Goal: Task Accomplishment & Management: Use online tool/utility

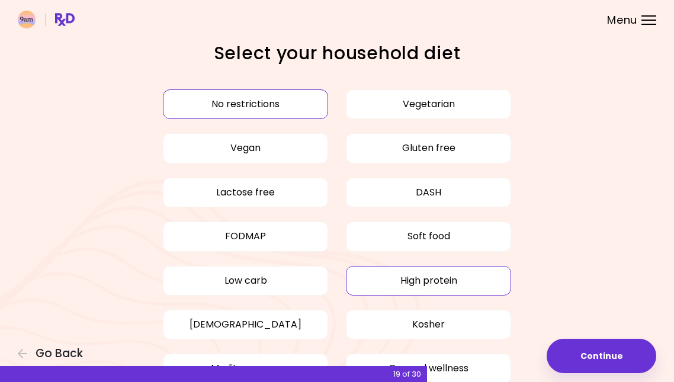
click at [466, 277] on button "High protein" at bounding box center [428, 281] width 165 height 30
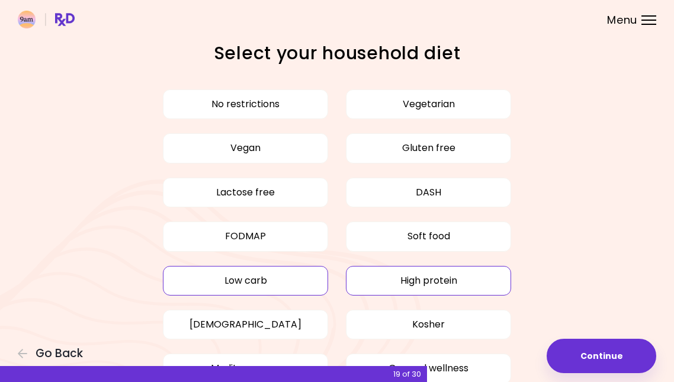
click at [264, 284] on button "Low carb" at bounding box center [245, 281] width 165 height 30
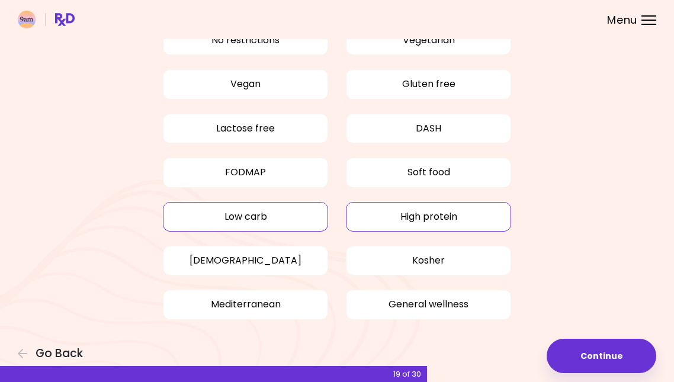
scroll to position [63, 0]
click at [467, 72] on button "Gluten free" at bounding box center [428, 85] width 165 height 30
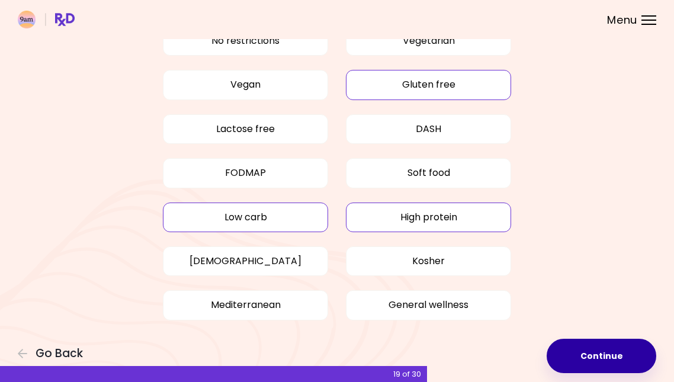
click at [615, 352] on button "Continue" at bounding box center [602, 356] width 110 height 34
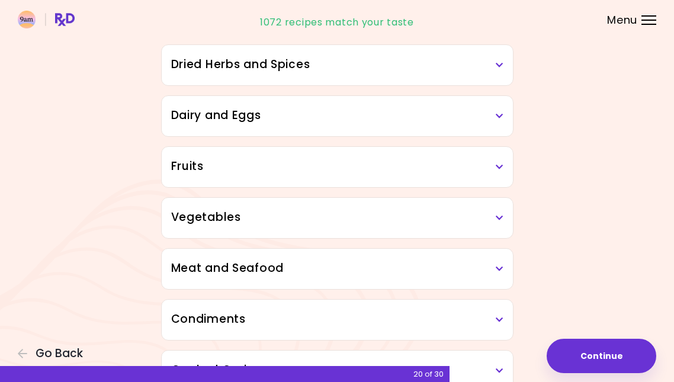
scroll to position [112, 0]
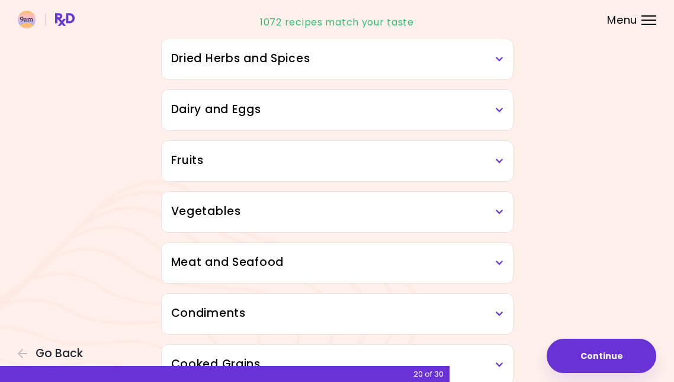
click at [494, 109] on h3 "Dairy and Eggs" at bounding box center [337, 109] width 332 height 17
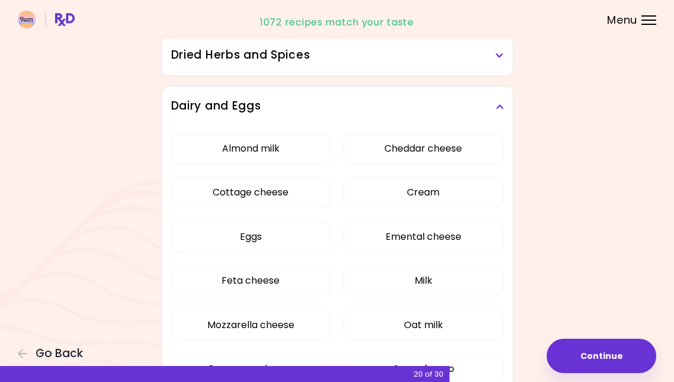
scroll to position [167, 0]
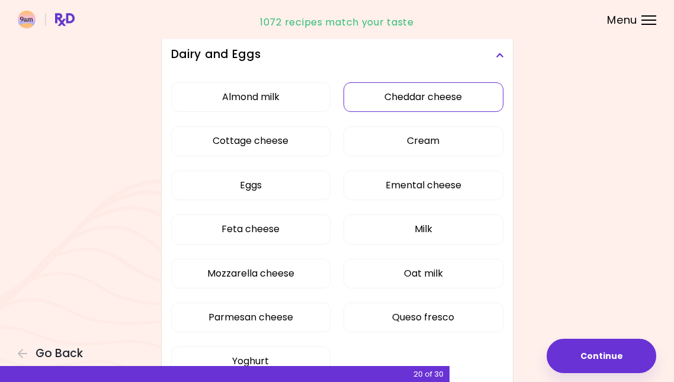
click at [426, 98] on button "Cheddar cheese" at bounding box center [423, 97] width 159 height 30
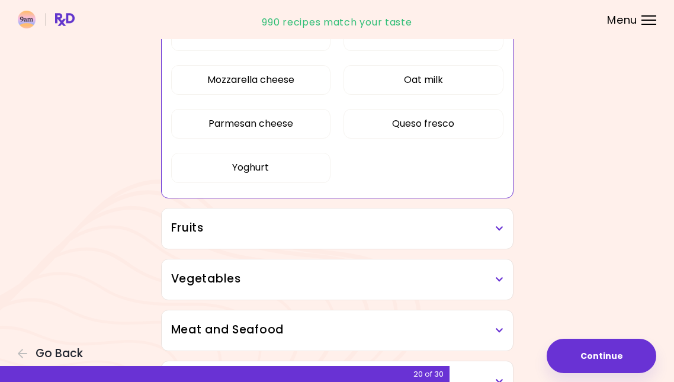
scroll to position [375, 0]
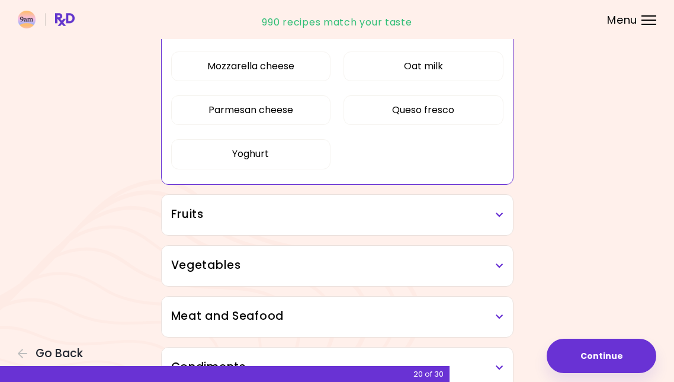
click at [500, 215] on icon at bounding box center [500, 215] width 8 height 8
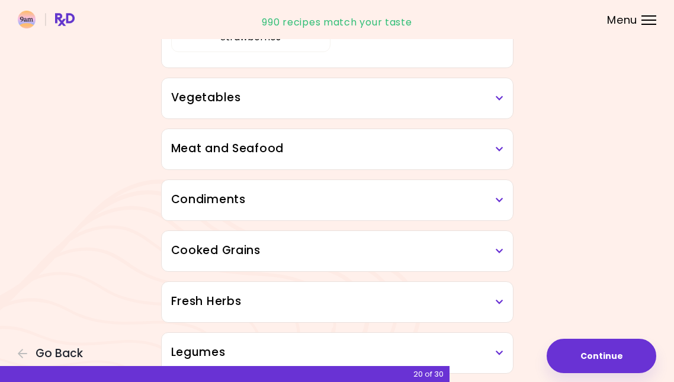
scroll to position [818, 0]
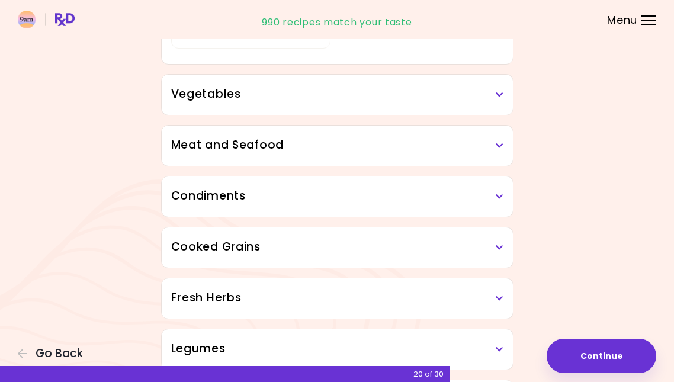
click at [496, 95] on icon at bounding box center [500, 95] width 8 height 8
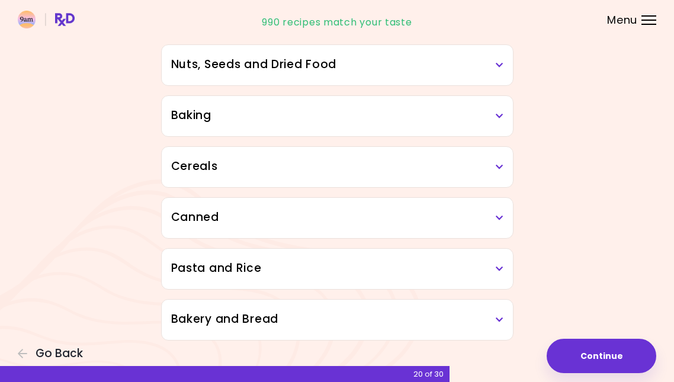
scroll to position [1865, 0]
click at [503, 316] on icon at bounding box center [500, 320] width 8 height 8
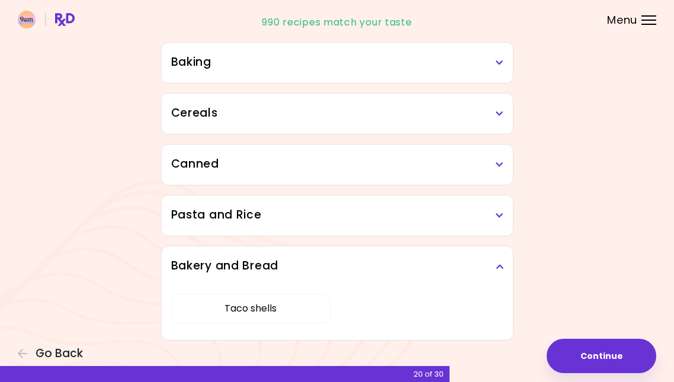
scroll to position [1918, 0]
click at [494, 212] on h3 "Pasta and Rice" at bounding box center [337, 215] width 332 height 17
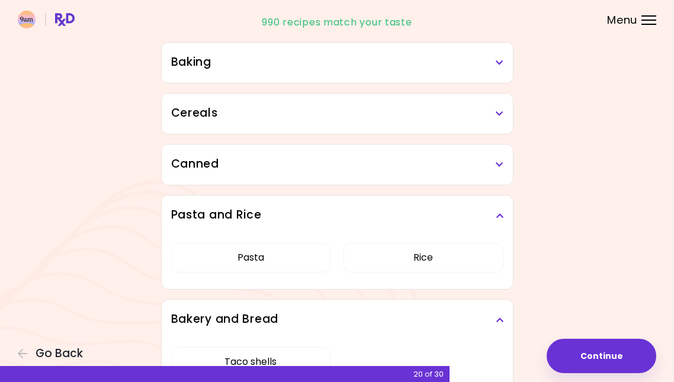
click at [498, 167] on icon at bounding box center [500, 165] width 8 height 8
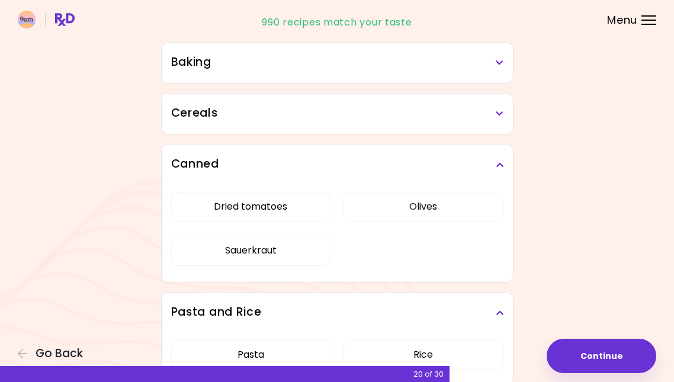
click at [503, 106] on h3 "Cereals" at bounding box center [337, 113] width 332 height 17
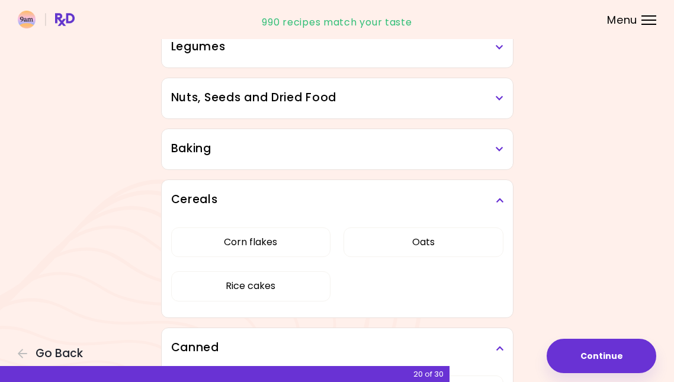
scroll to position [1830, 0]
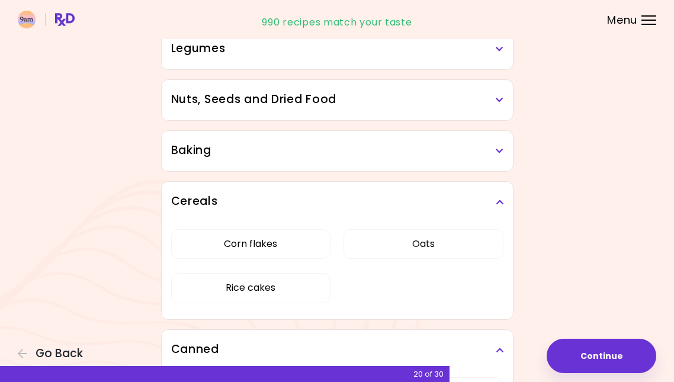
click at [497, 146] on h3 "Baking" at bounding box center [337, 150] width 332 height 17
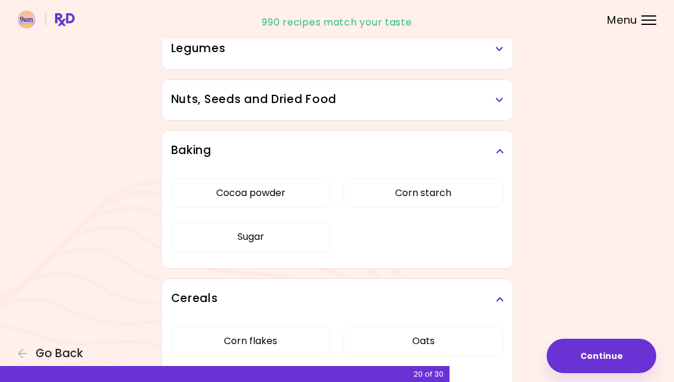
click at [495, 97] on h3 "Nuts, Seeds and Dried Food" at bounding box center [337, 99] width 332 height 17
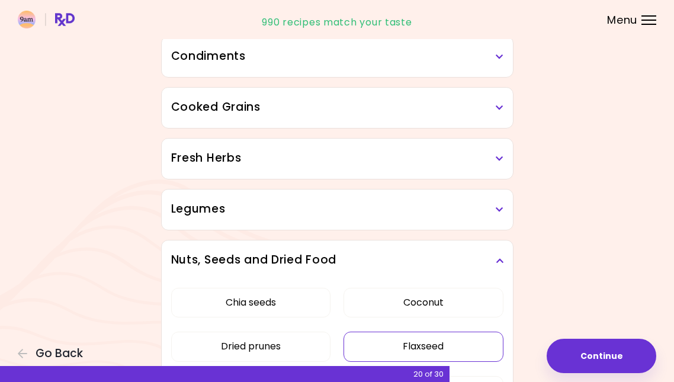
scroll to position [1669, 0]
click at [494, 209] on h3 "Legumes" at bounding box center [337, 209] width 332 height 17
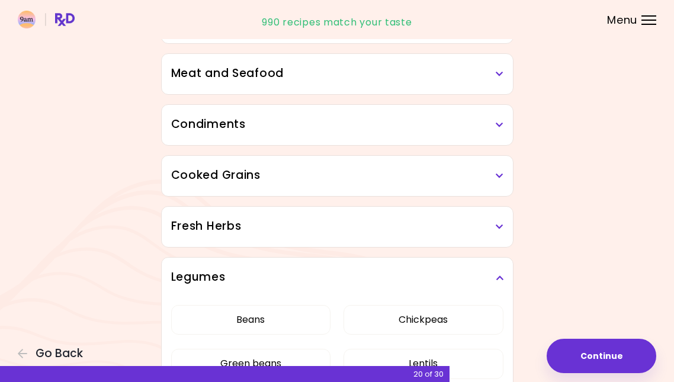
scroll to position [1600, 0]
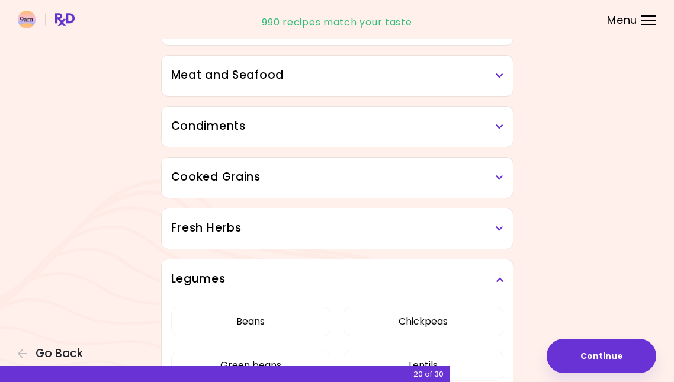
click at [493, 185] on h3 "Cooked Grains" at bounding box center [337, 177] width 332 height 17
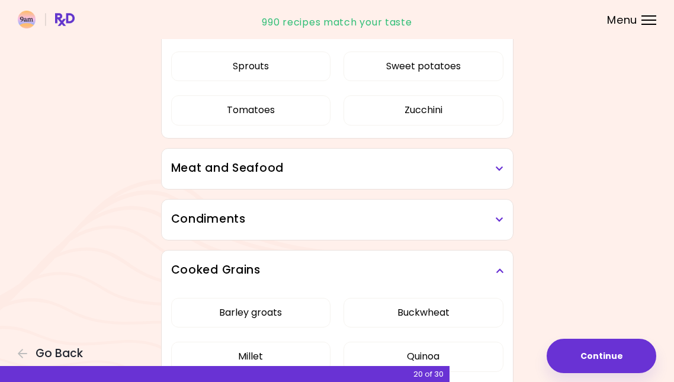
scroll to position [1503, 0]
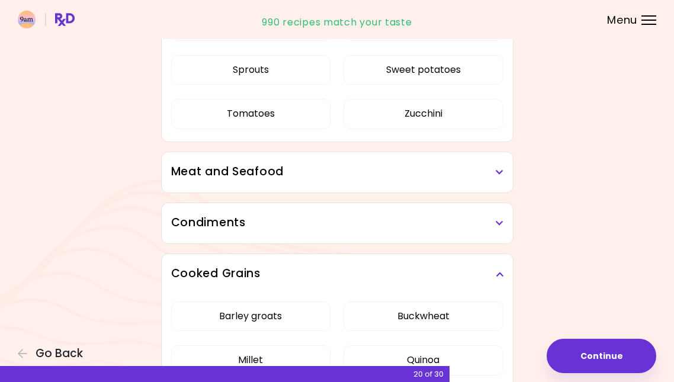
click at [497, 162] on div "Meat and Seafood" at bounding box center [337, 172] width 351 height 40
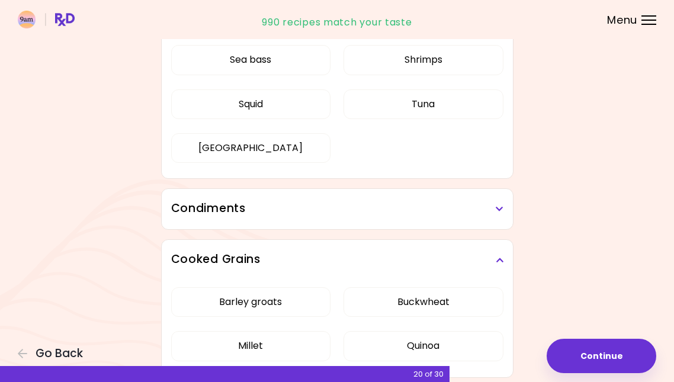
scroll to position [1793, 0]
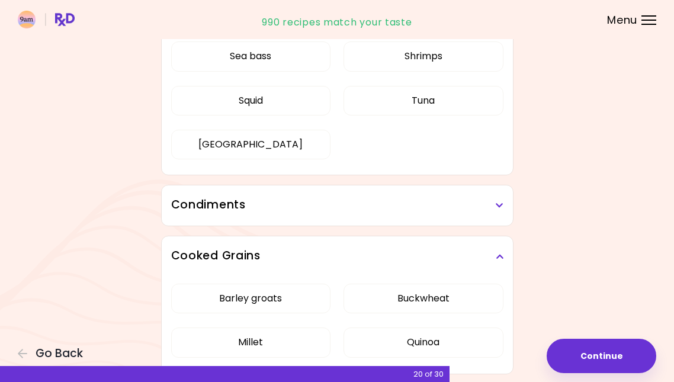
click at [494, 199] on h3 "Condiments" at bounding box center [337, 205] width 332 height 17
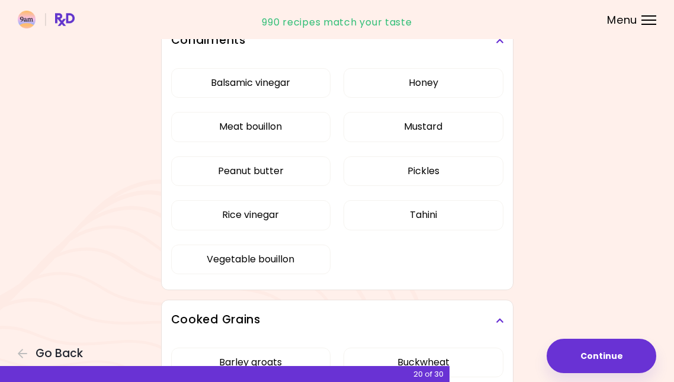
scroll to position [1959, 0]
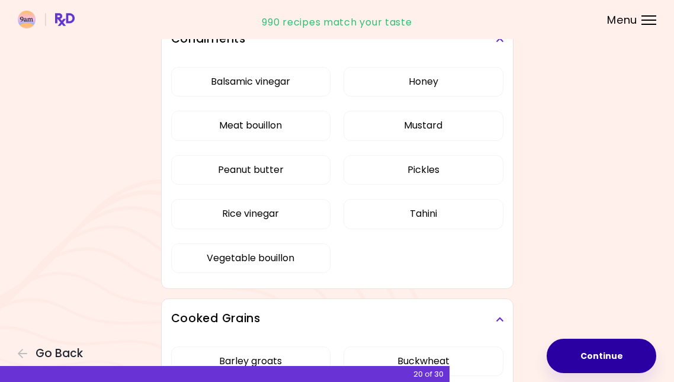
click at [596, 360] on button "Continue" at bounding box center [602, 356] width 110 height 34
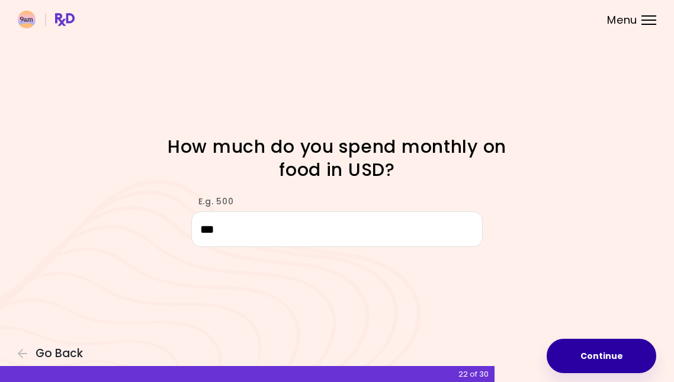
type input "***"
click at [603, 359] on button "Continue" at bounding box center [602, 356] width 110 height 34
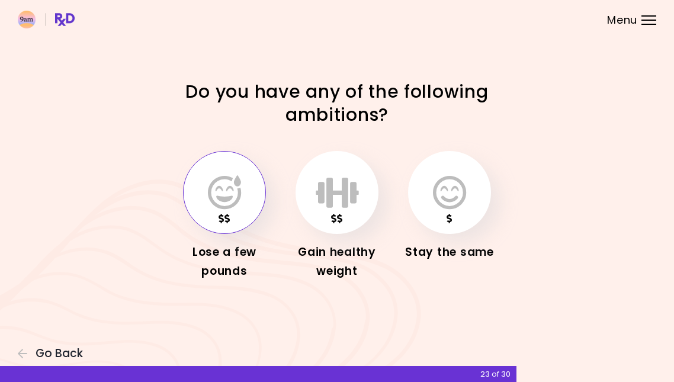
click at [220, 201] on icon "button" at bounding box center [224, 192] width 33 height 34
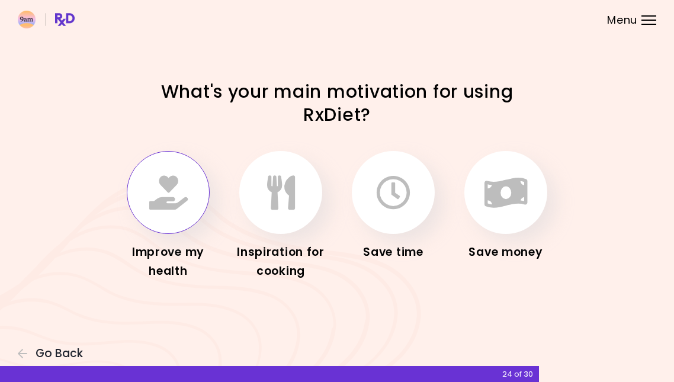
click at [185, 197] on icon "button" at bounding box center [168, 192] width 39 height 34
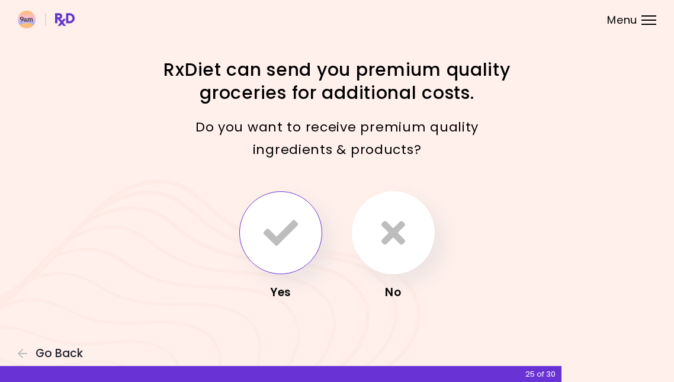
click at [274, 238] on icon "button" at bounding box center [281, 233] width 34 height 34
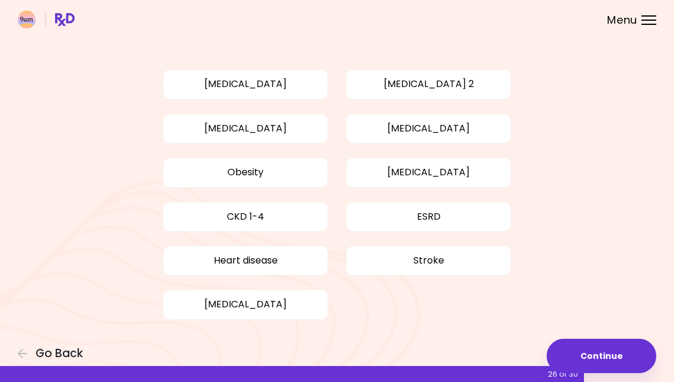
scroll to position [82, 0]
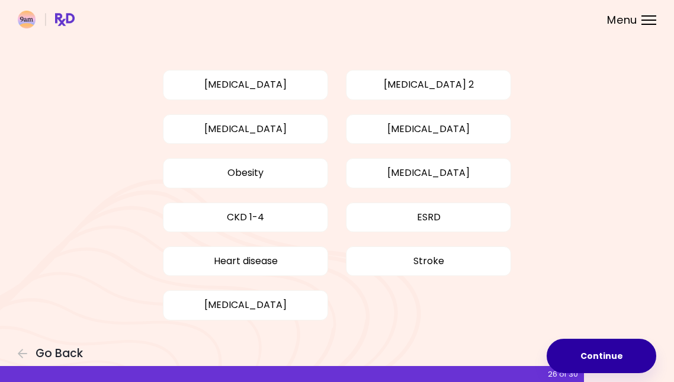
click at [606, 360] on button "Continue" at bounding box center [602, 356] width 110 height 34
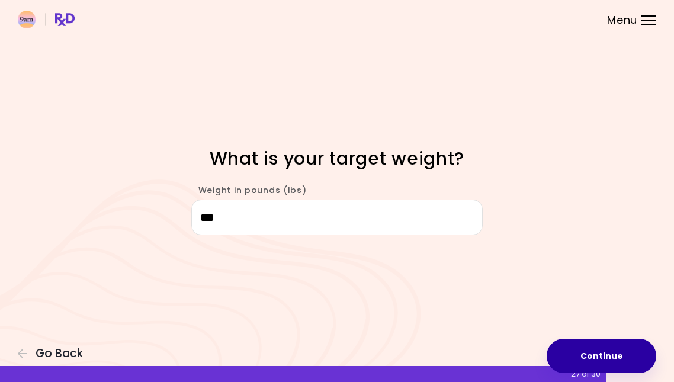
type input "***"
click at [594, 350] on button "Continue" at bounding box center [602, 356] width 110 height 34
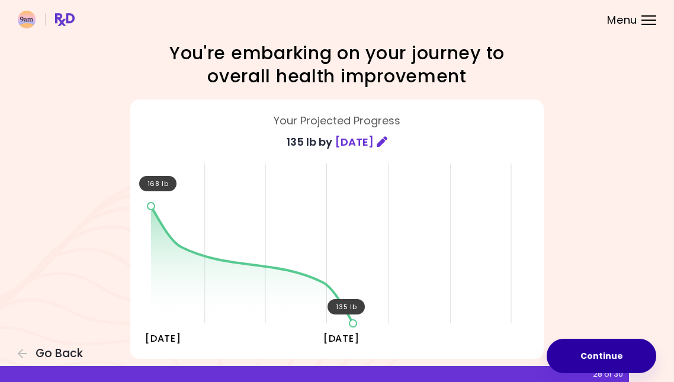
click at [603, 347] on button "Continue" at bounding box center [602, 356] width 110 height 34
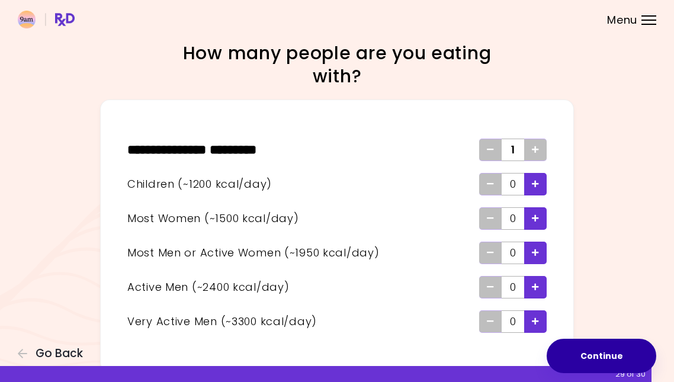
click at [608, 349] on button "Continue" at bounding box center [602, 356] width 110 height 34
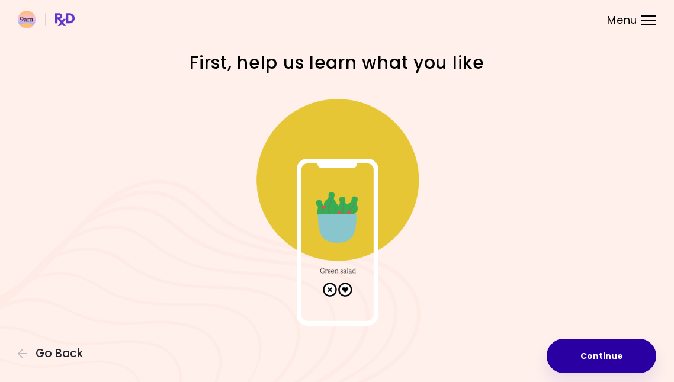
click at [593, 354] on button "Continue" at bounding box center [602, 356] width 110 height 34
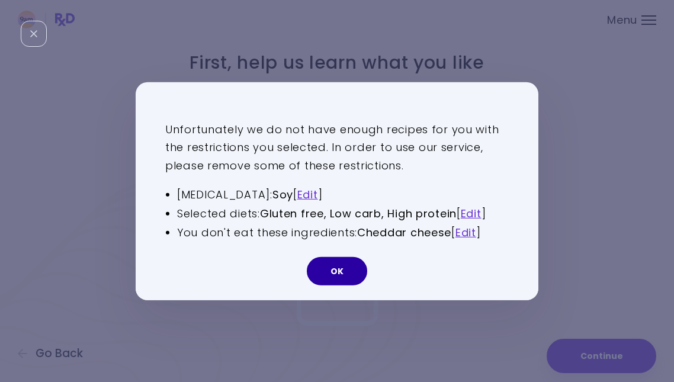
click at [344, 269] on button "OK" at bounding box center [337, 271] width 60 height 28
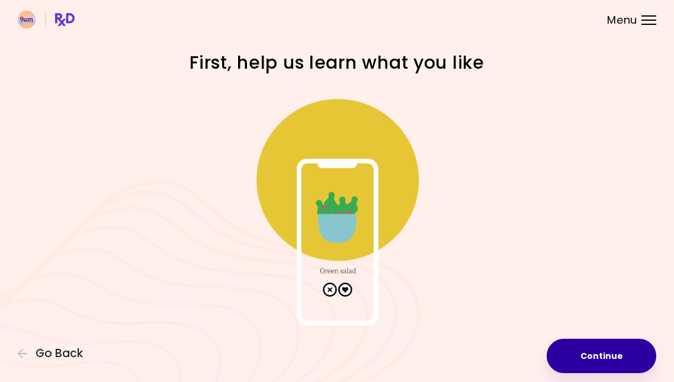
click at [616, 360] on button "Continue" at bounding box center [602, 356] width 110 height 34
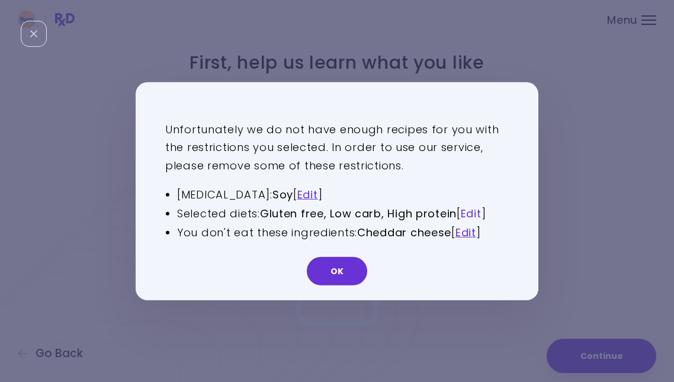
click at [481, 213] on link "Edit" at bounding box center [471, 213] width 21 height 15
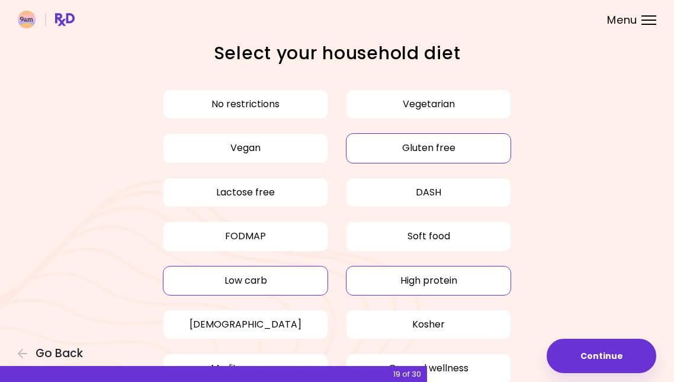
click at [440, 276] on button "High protein" at bounding box center [428, 281] width 165 height 30
click at [428, 144] on button "Gluten free" at bounding box center [428, 148] width 165 height 30
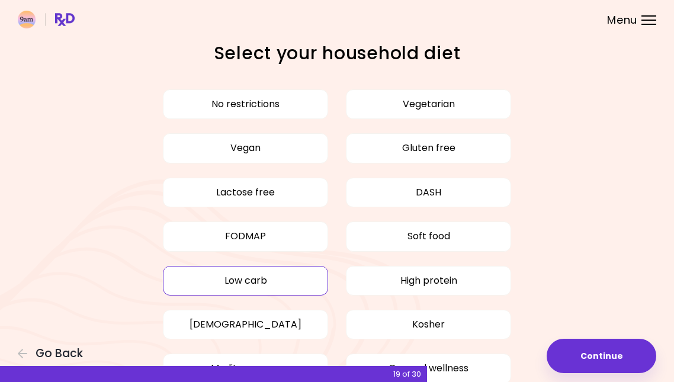
click at [224, 293] on button "Low carb" at bounding box center [245, 281] width 165 height 30
click at [284, 280] on button "Low carb" at bounding box center [245, 281] width 165 height 30
click at [408, 282] on button "High protein" at bounding box center [428, 281] width 165 height 30
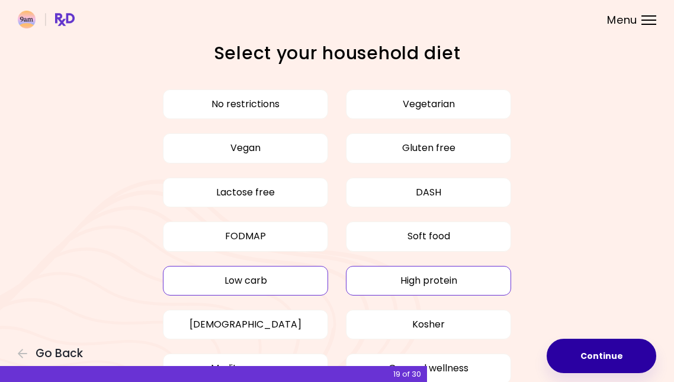
click at [609, 362] on button "Continue" at bounding box center [602, 356] width 110 height 34
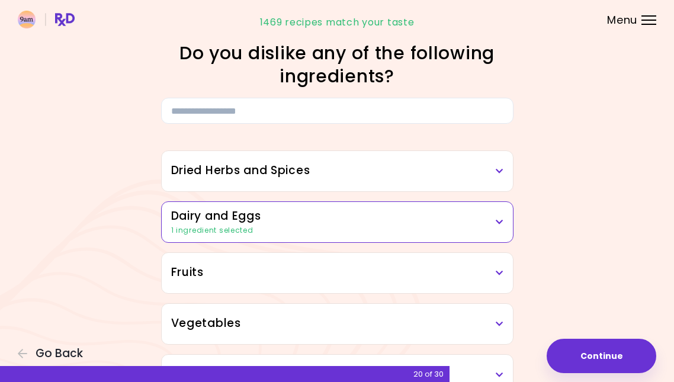
click at [502, 221] on icon at bounding box center [500, 222] width 8 height 8
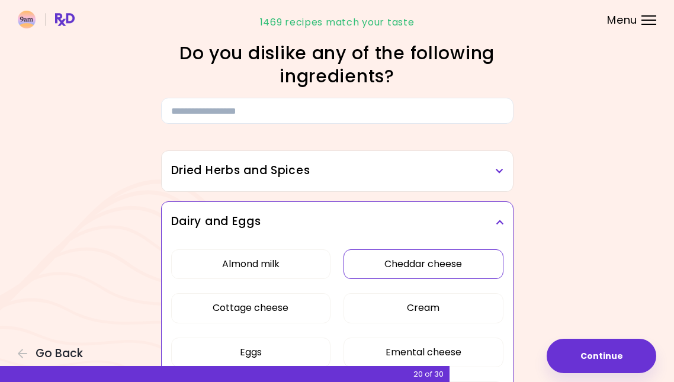
click at [475, 254] on button "Cheddar cheese" at bounding box center [423, 265] width 159 height 30
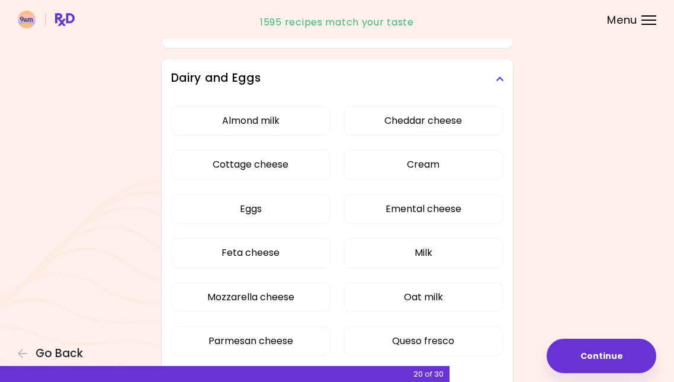
scroll to position [165, 0]
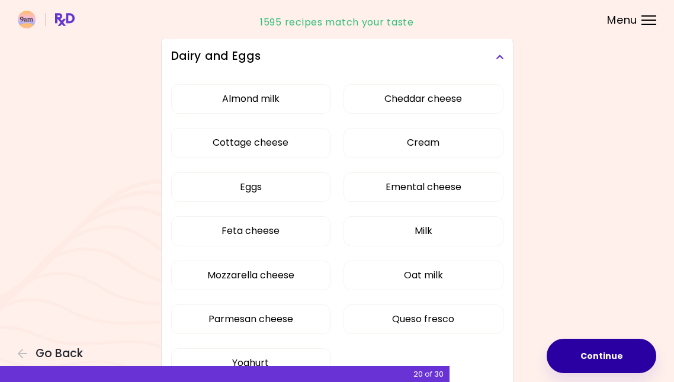
click at [592, 358] on button "Continue" at bounding box center [602, 356] width 110 height 34
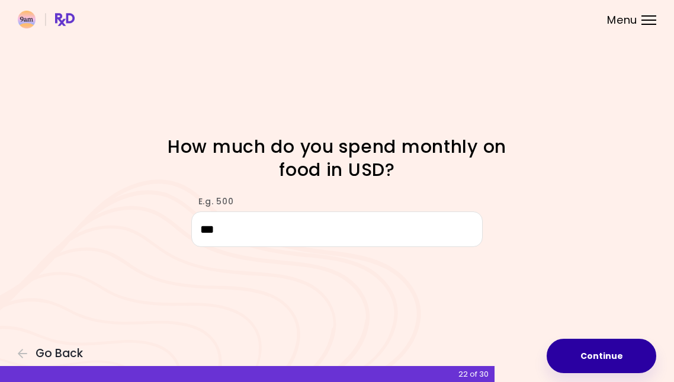
click at [611, 360] on button "Continue" at bounding box center [602, 356] width 110 height 34
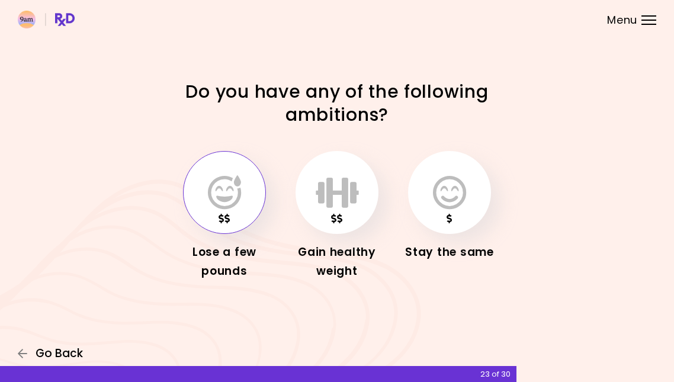
click at [69, 350] on span "Go Back" at bounding box center [59, 353] width 47 height 13
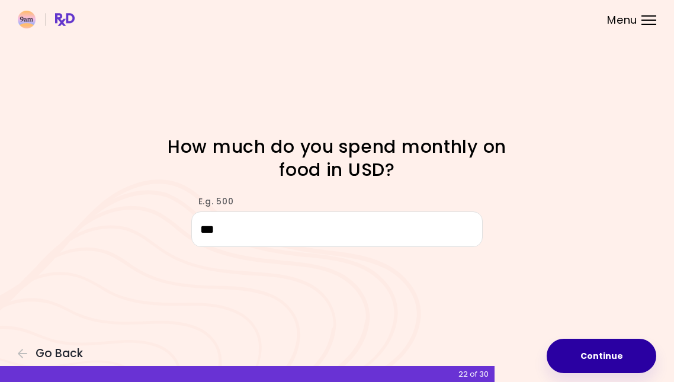
click at [602, 364] on button "Continue" at bounding box center [602, 356] width 110 height 34
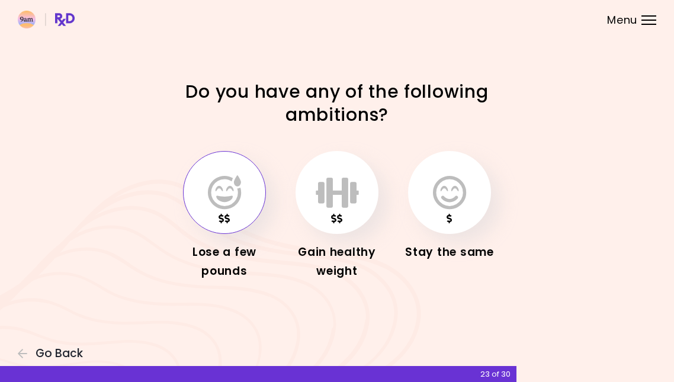
click at [226, 200] on icon "button" at bounding box center [224, 192] width 33 height 34
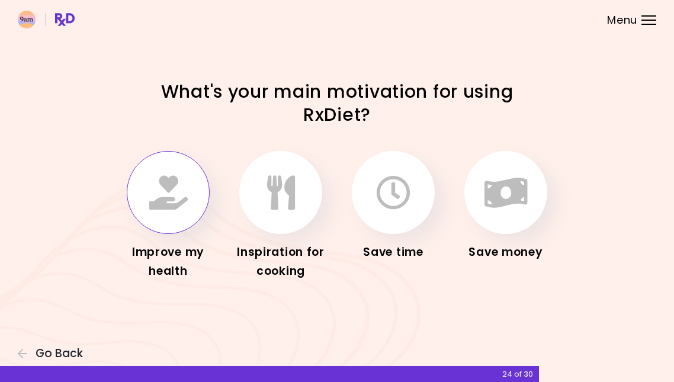
click at [181, 213] on button "button" at bounding box center [168, 192] width 83 height 83
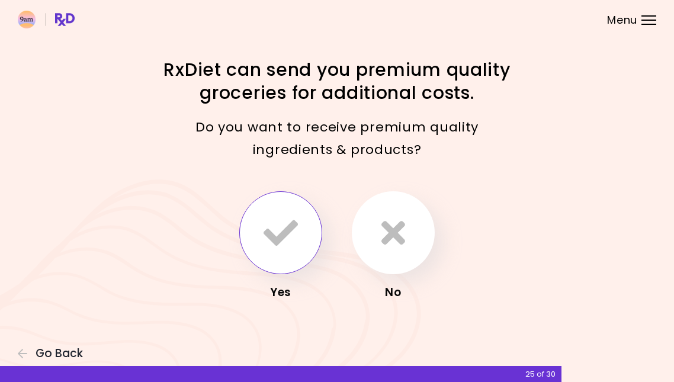
click at [276, 238] on icon "button" at bounding box center [281, 233] width 34 height 34
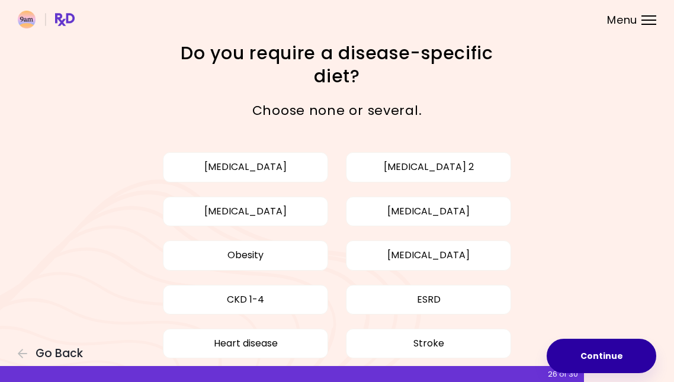
click at [607, 356] on button "Continue" at bounding box center [602, 356] width 110 height 34
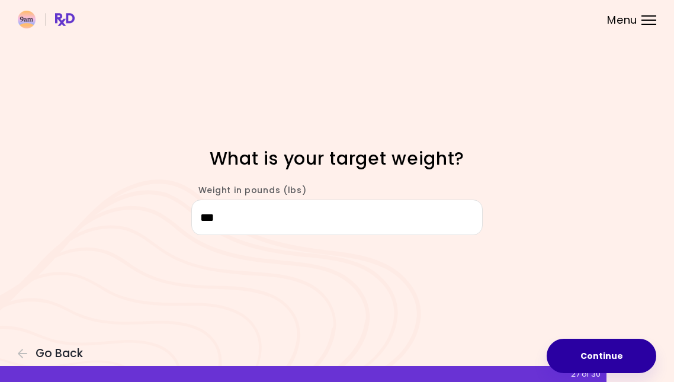
click at [613, 344] on button "Continue" at bounding box center [602, 356] width 110 height 34
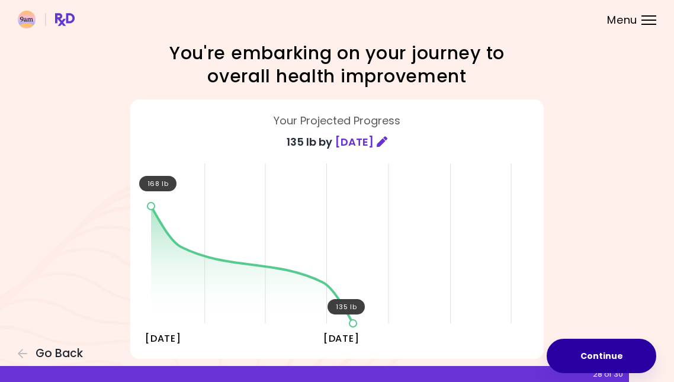
click at [613, 344] on button "Continue" at bounding box center [602, 356] width 110 height 34
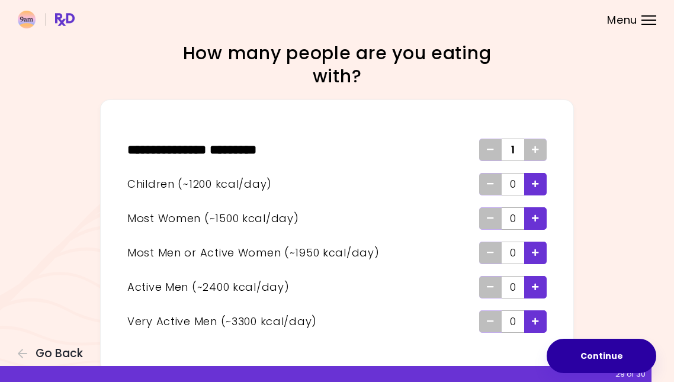
click at [613, 344] on button "Continue" at bounding box center [602, 356] width 110 height 34
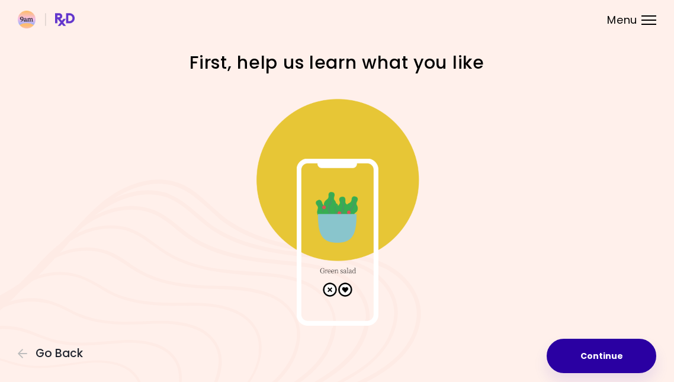
click at [609, 348] on button "Continue" at bounding box center [602, 356] width 110 height 34
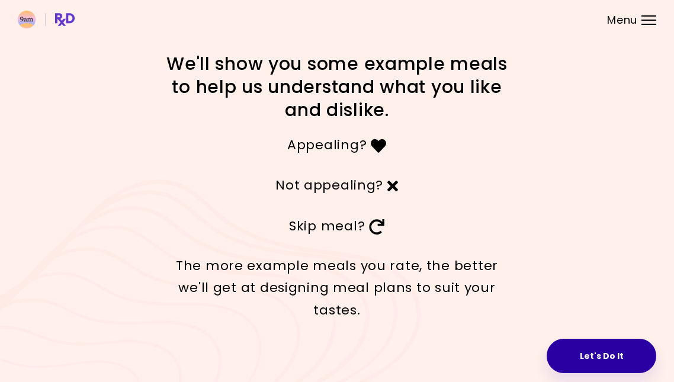
click at [605, 350] on button "Let's Do It" at bounding box center [602, 356] width 110 height 34
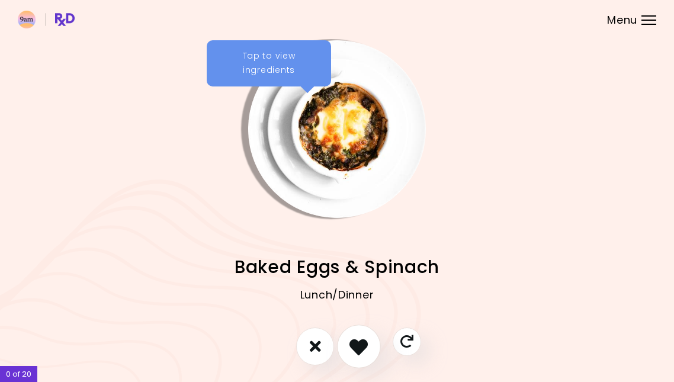
click at [370, 354] on button "I like this recipe" at bounding box center [359, 347] width 44 height 44
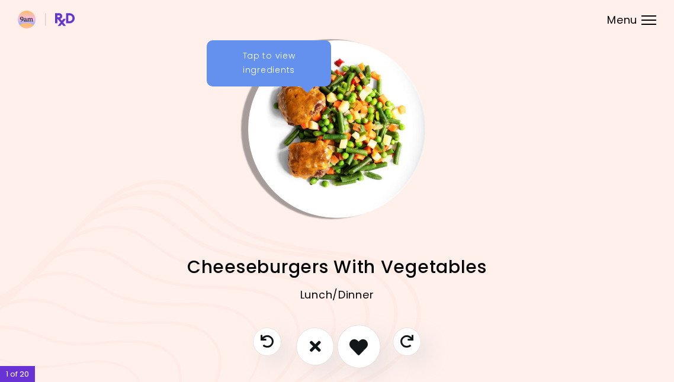
click at [364, 351] on icon "I like this recipe" at bounding box center [359, 346] width 18 height 18
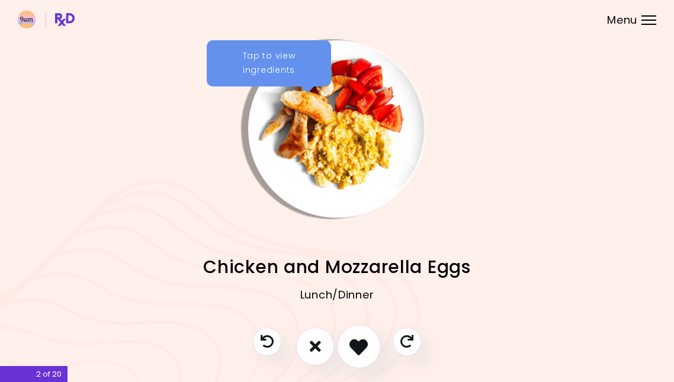
click at [362, 345] on icon "I like this recipe" at bounding box center [359, 346] width 18 height 18
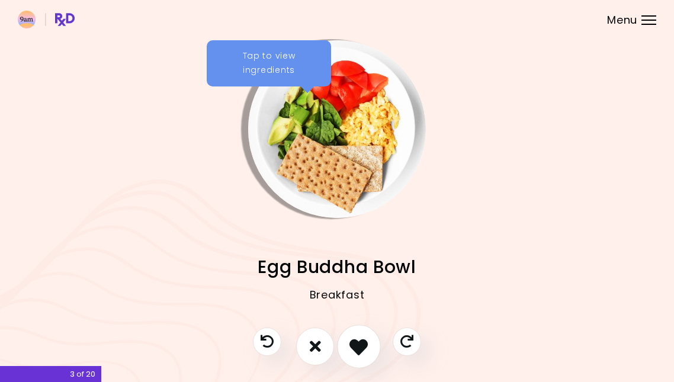
click at [362, 345] on icon "I like this recipe" at bounding box center [359, 346] width 18 height 18
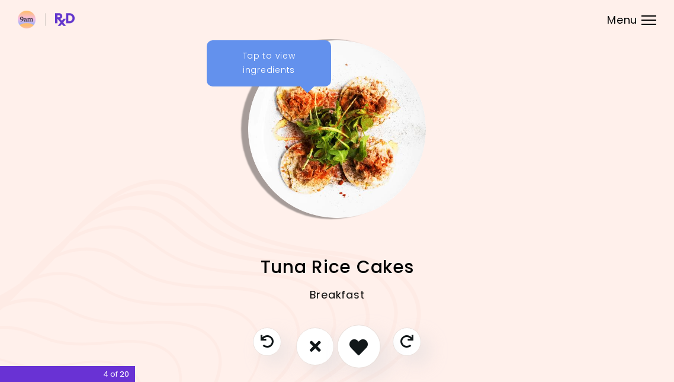
click at [362, 345] on icon "I like this recipe" at bounding box center [359, 346] width 18 height 18
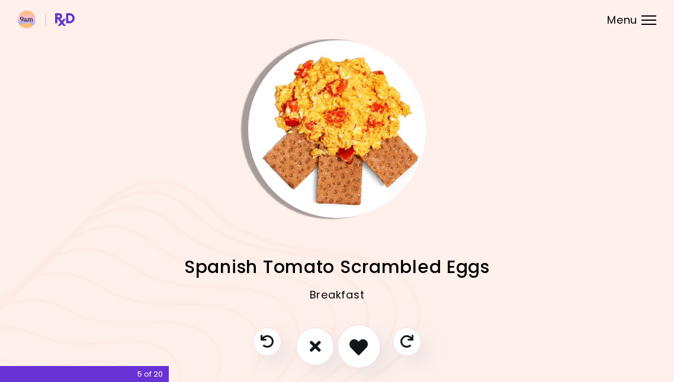
click at [362, 345] on icon "I like this recipe" at bounding box center [359, 346] width 18 height 18
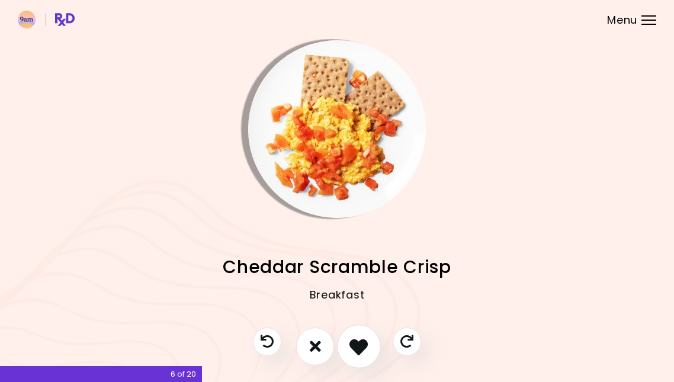
click at [362, 345] on icon "I like this recipe" at bounding box center [359, 346] width 18 height 18
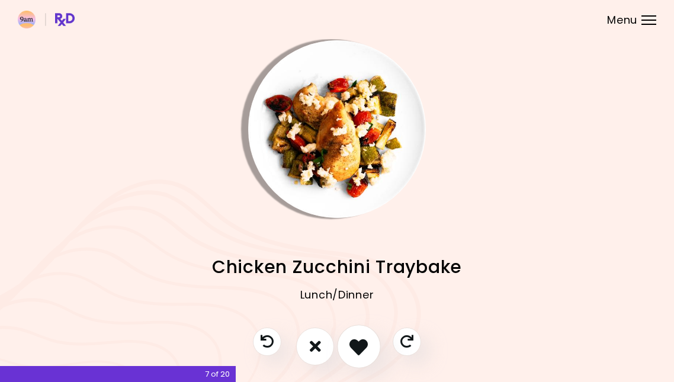
click at [362, 346] on icon "I like this recipe" at bounding box center [359, 346] width 18 height 18
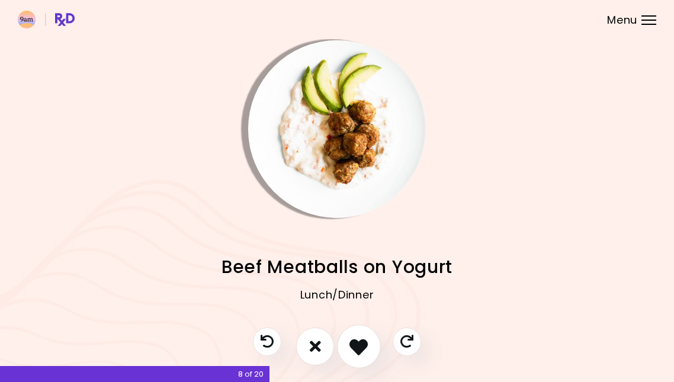
click at [362, 346] on icon "I like this recipe" at bounding box center [359, 346] width 18 height 18
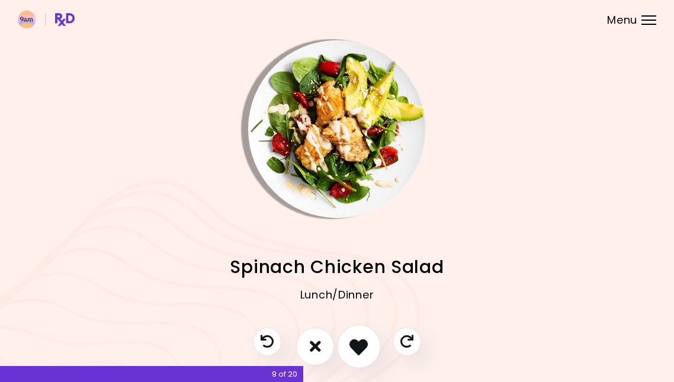
click at [362, 344] on icon "I like this recipe" at bounding box center [359, 346] width 18 height 18
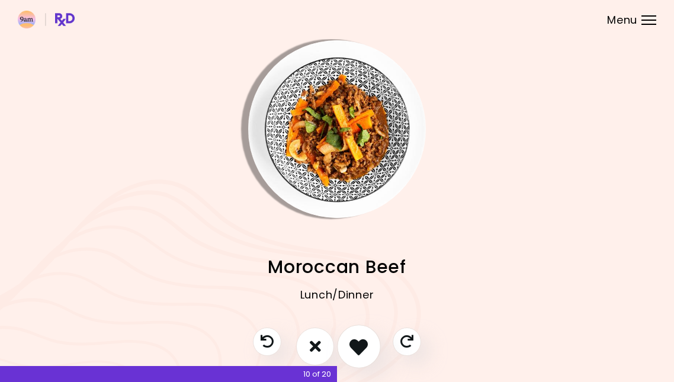
click at [362, 344] on icon "I like this recipe" at bounding box center [359, 346] width 18 height 18
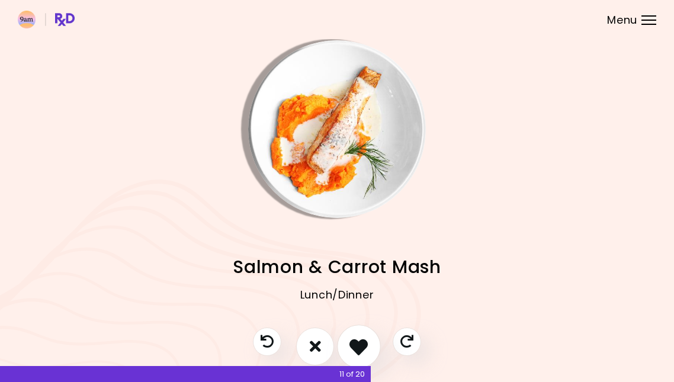
click at [366, 343] on icon "I like this recipe" at bounding box center [359, 346] width 18 height 18
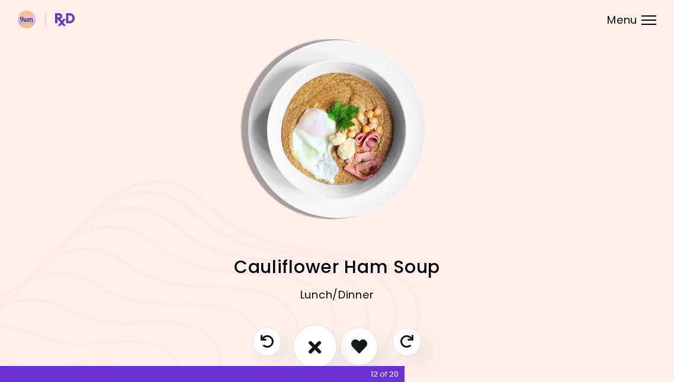
click at [318, 341] on icon "I don't like this recipe" at bounding box center [315, 346] width 13 height 18
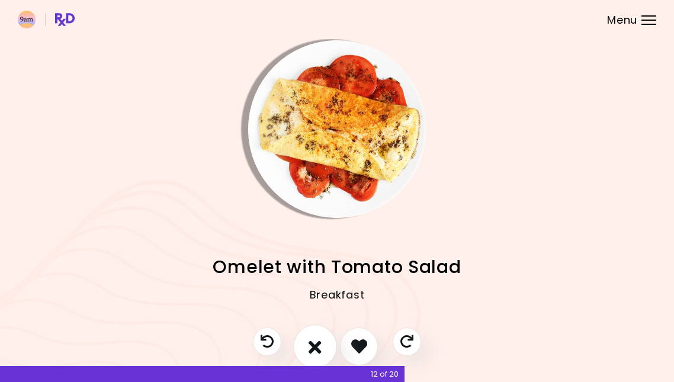
click at [318, 341] on icon "I don't like this recipe" at bounding box center [315, 346] width 13 height 18
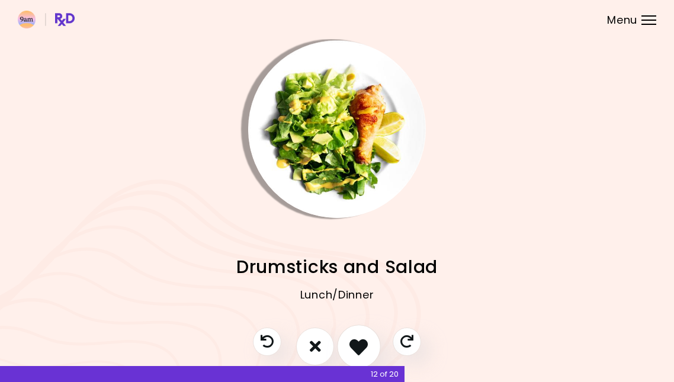
click at [360, 344] on icon "I like this recipe" at bounding box center [359, 346] width 18 height 18
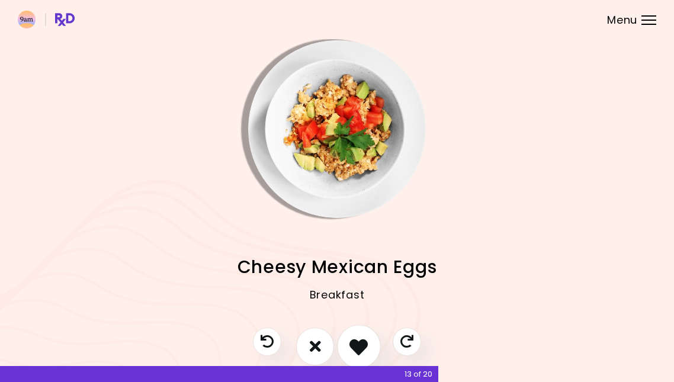
click at [348, 337] on button "I like this recipe" at bounding box center [359, 347] width 44 height 44
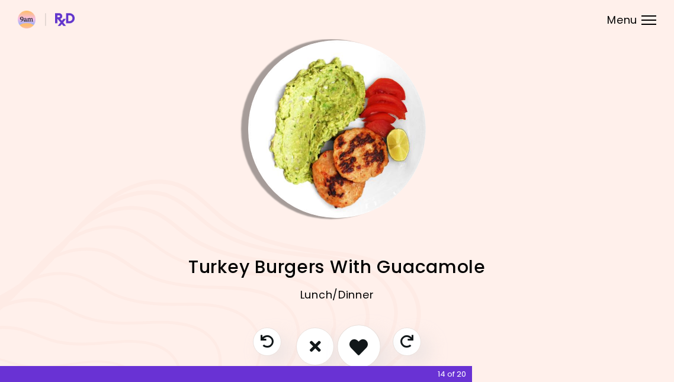
click at [363, 344] on icon "I like this recipe" at bounding box center [359, 346] width 18 height 18
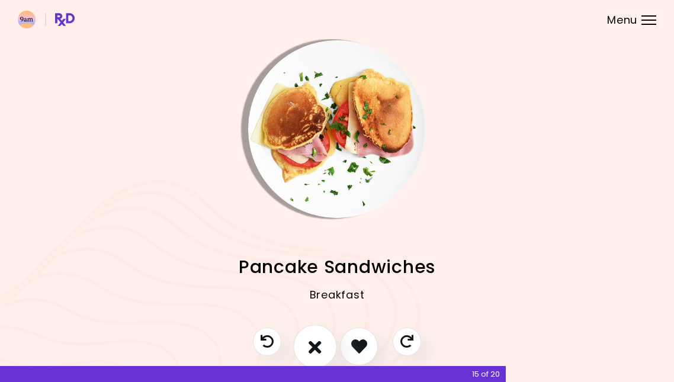
click at [322, 346] on button "I don't like this recipe" at bounding box center [315, 347] width 44 height 44
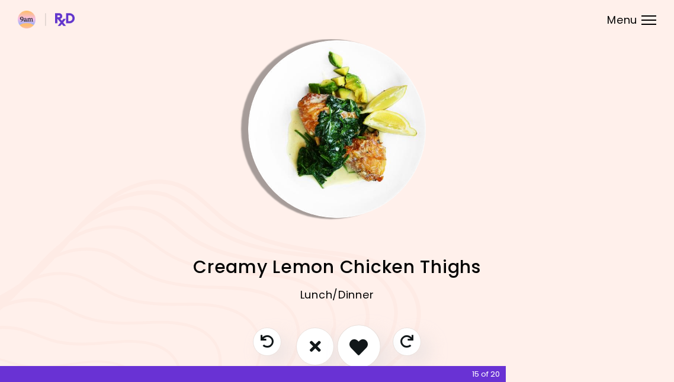
click at [354, 343] on icon "I like this recipe" at bounding box center [359, 346] width 18 height 18
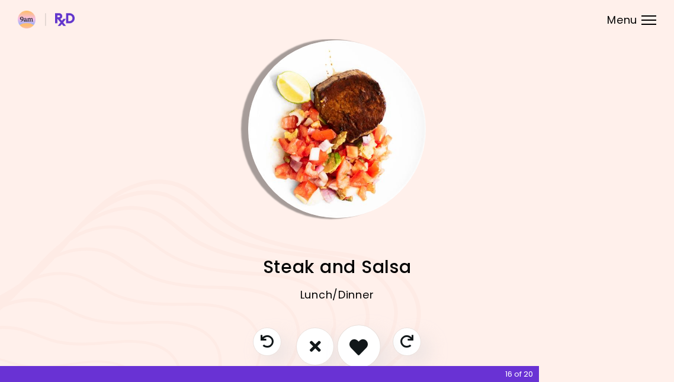
click at [354, 343] on icon "I like this recipe" at bounding box center [359, 346] width 18 height 18
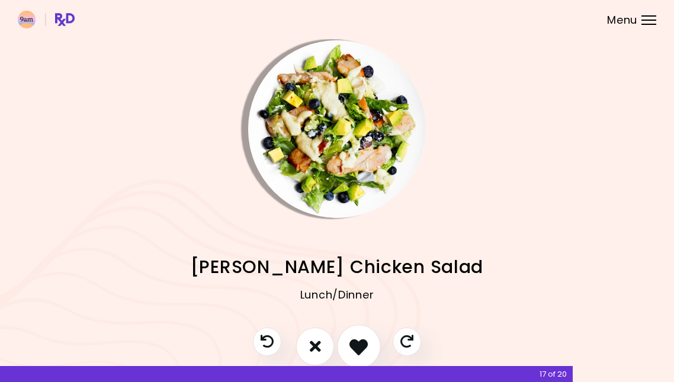
click at [354, 343] on icon "I like this recipe" at bounding box center [359, 346] width 18 height 18
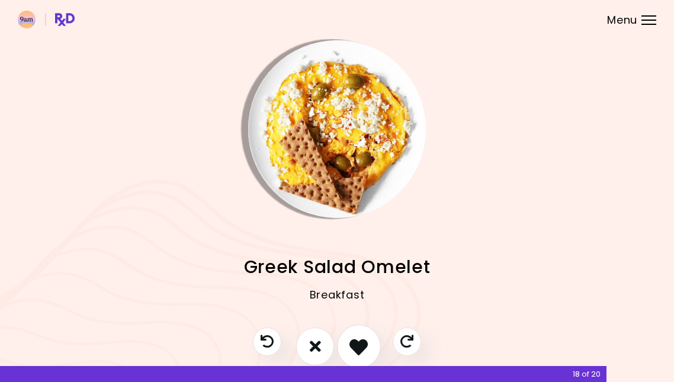
click at [360, 342] on icon "I like this recipe" at bounding box center [359, 346] width 18 height 18
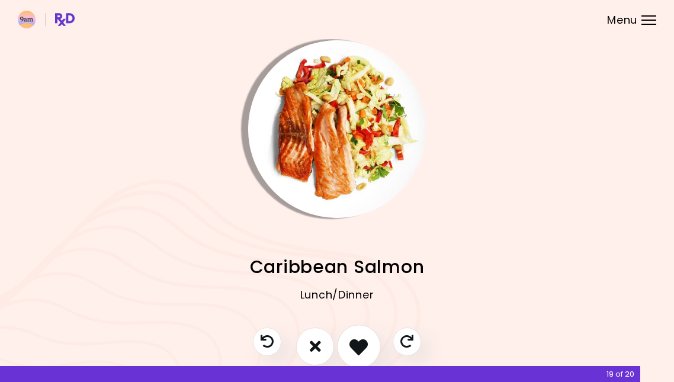
click at [360, 342] on icon "I like this recipe" at bounding box center [359, 346] width 18 height 18
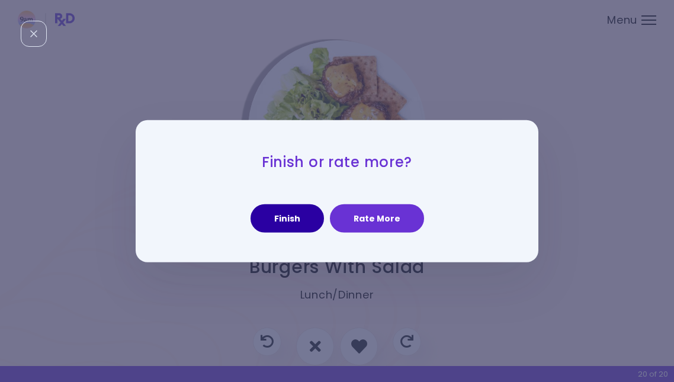
click at [305, 215] on button "Finish" at bounding box center [287, 218] width 73 height 28
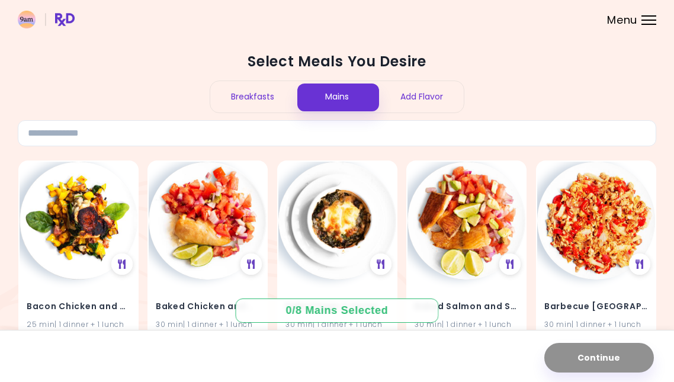
click at [348, 96] on div "Mains" at bounding box center [337, 96] width 85 height 31
click at [345, 312] on div "0 / 8 Mains Selected" at bounding box center [337, 310] width 120 height 15
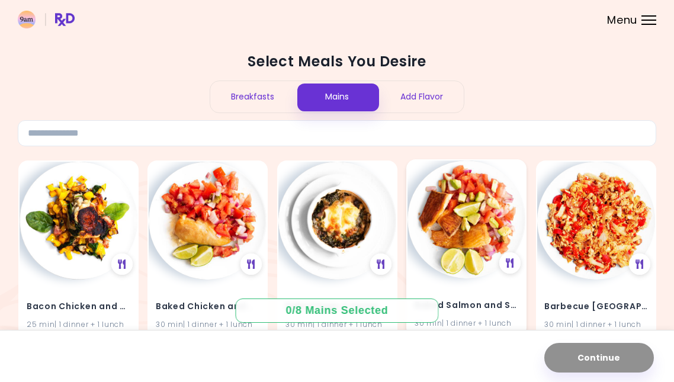
click at [488, 223] on img at bounding box center [467, 220] width 118 height 118
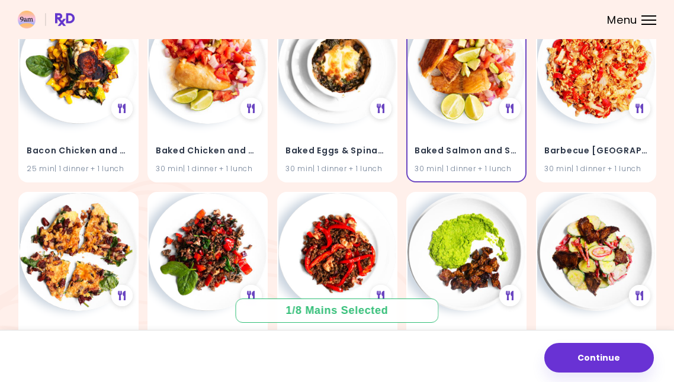
scroll to position [156, 0]
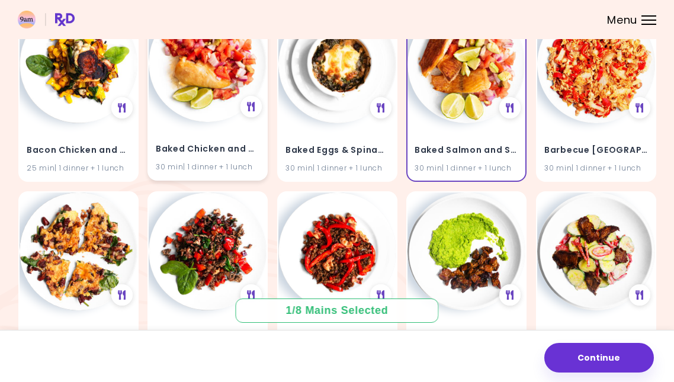
click at [222, 94] on img at bounding box center [208, 63] width 118 height 118
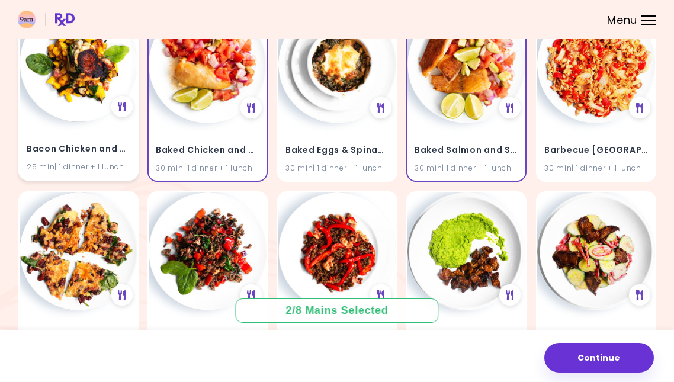
click at [69, 87] on img at bounding box center [79, 63] width 118 height 118
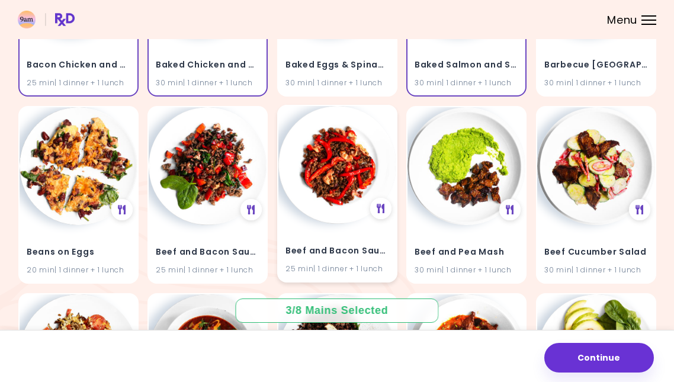
scroll to position [251, 0]
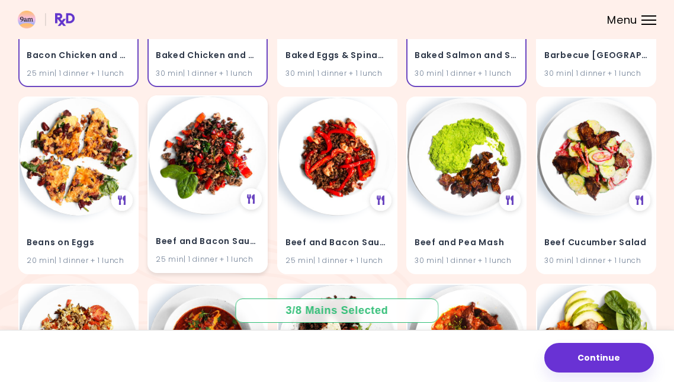
click at [210, 163] on img at bounding box center [208, 156] width 118 height 118
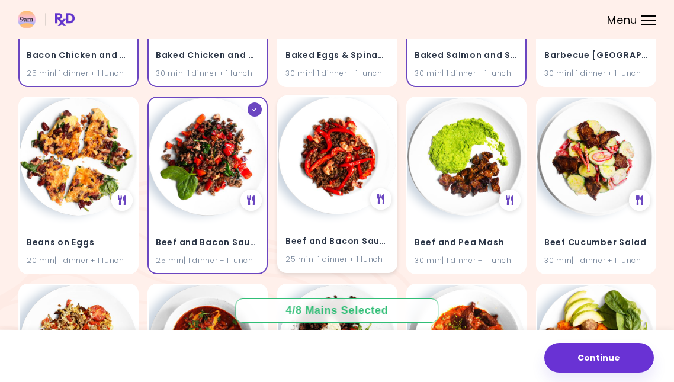
click at [320, 147] on img at bounding box center [338, 156] width 118 height 118
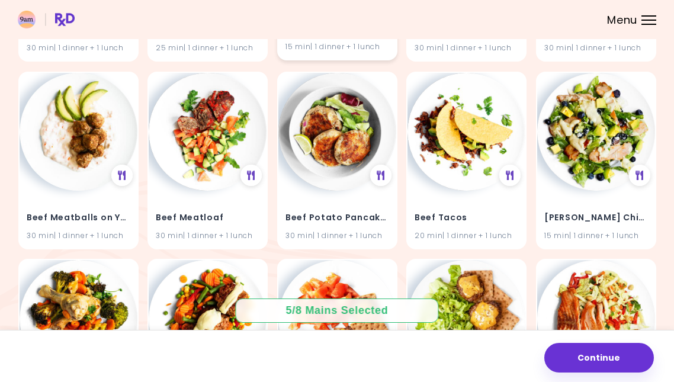
scroll to position [653, 0]
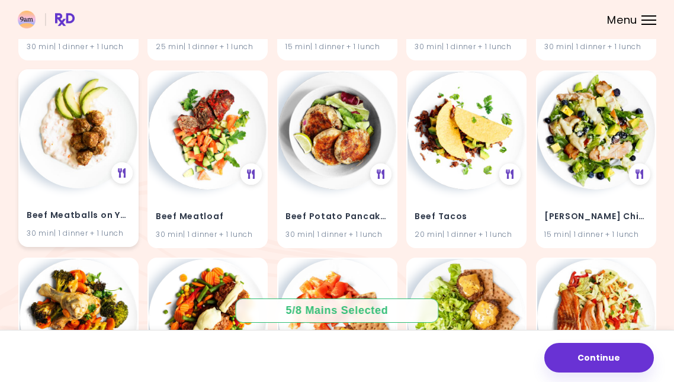
click at [111, 128] on img at bounding box center [79, 130] width 118 height 118
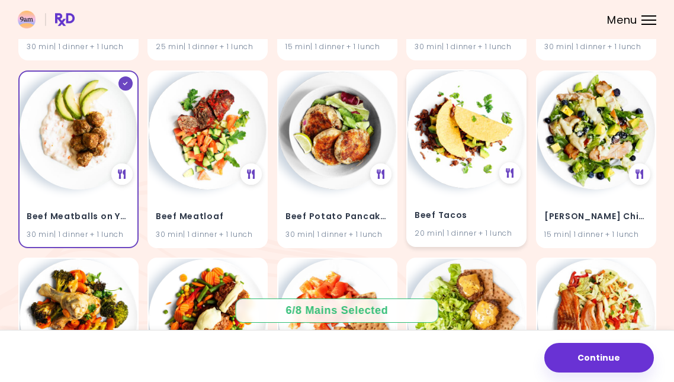
click at [452, 160] on img at bounding box center [467, 130] width 118 height 118
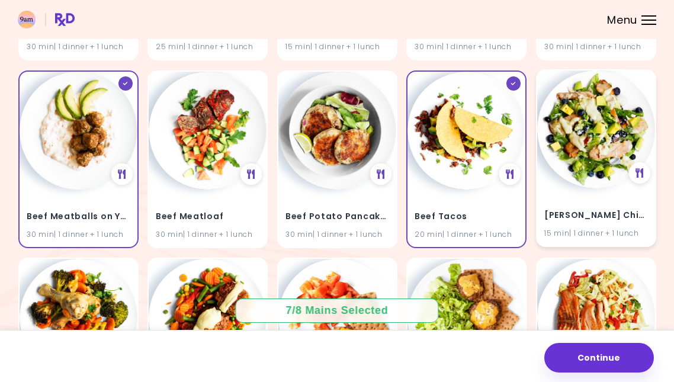
click at [570, 127] on img at bounding box center [597, 130] width 118 height 118
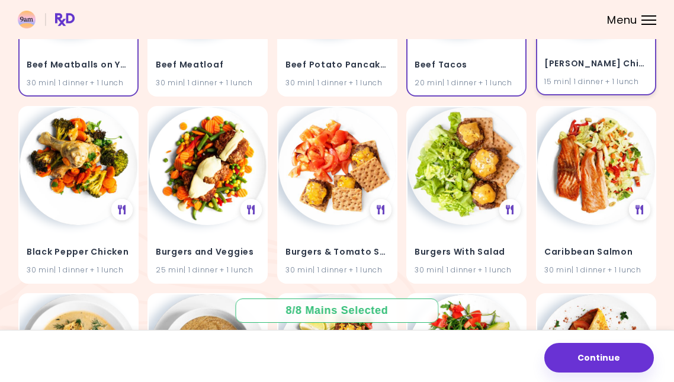
scroll to position [808, 0]
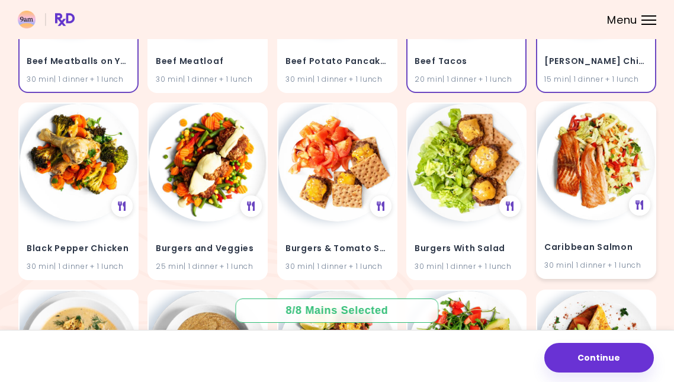
click at [591, 142] on img at bounding box center [597, 162] width 118 height 118
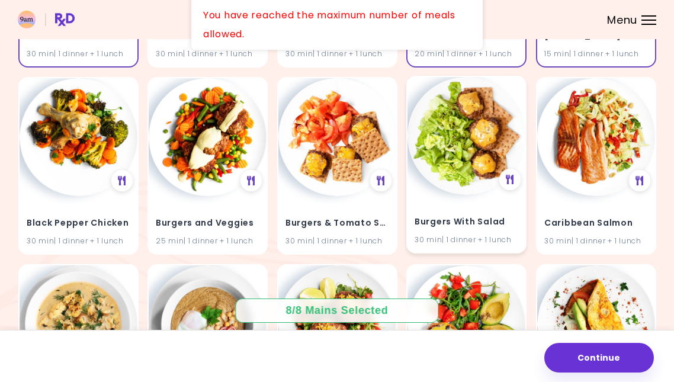
scroll to position [846, 0]
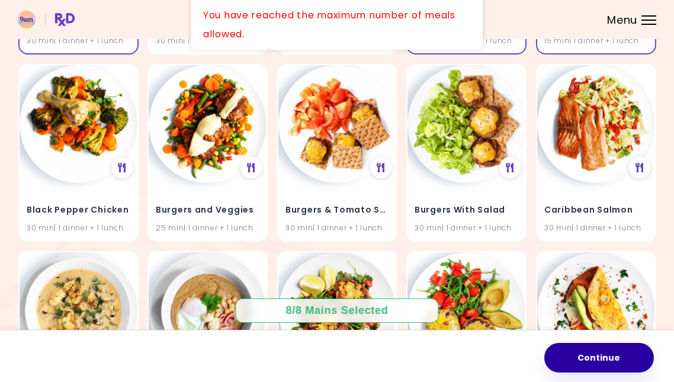
click at [605, 357] on button "Continue" at bounding box center [600, 358] width 110 height 30
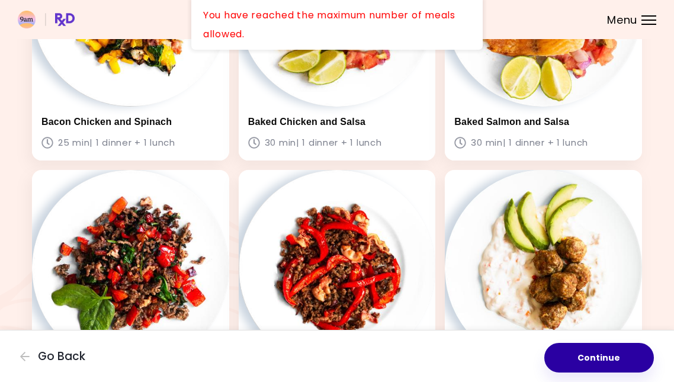
scroll to position [219, 0]
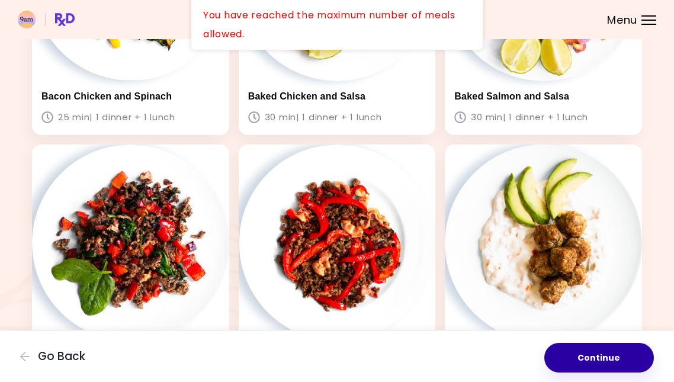
click at [606, 351] on button "Continue" at bounding box center [600, 358] width 110 height 30
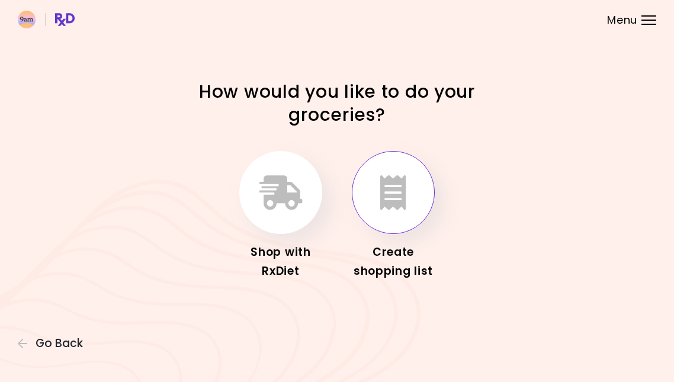
click at [385, 190] on icon "button" at bounding box center [393, 192] width 26 height 34
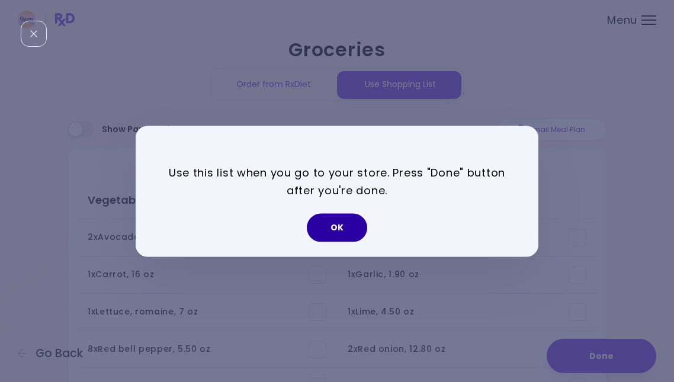
click at [346, 225] on button "OK" at bounding box center [337, 227] width 60 height 28
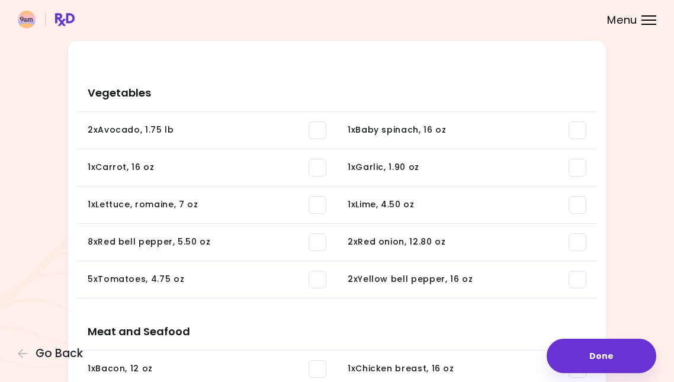
scroll to position [165, 0]
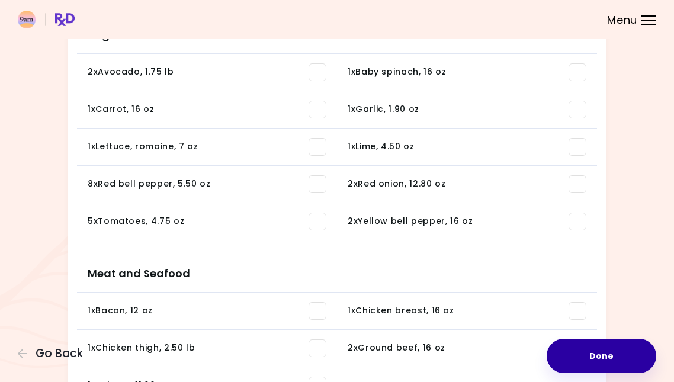
click at [618, 359] on button "Done" at bounding box center [602, 356] width 110 height 34
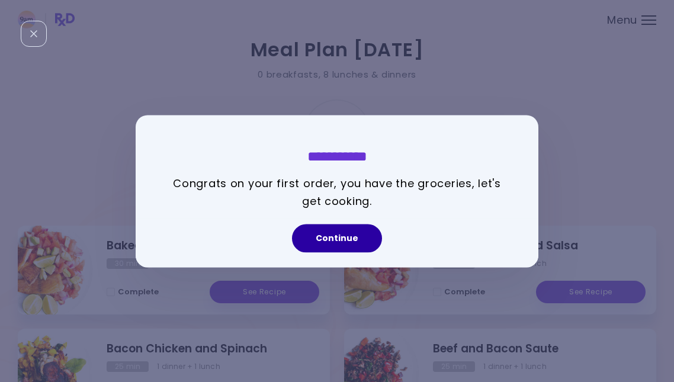
click at [350, 239] on button "Continue" at bounding box center [337, 238] width 90 height 28
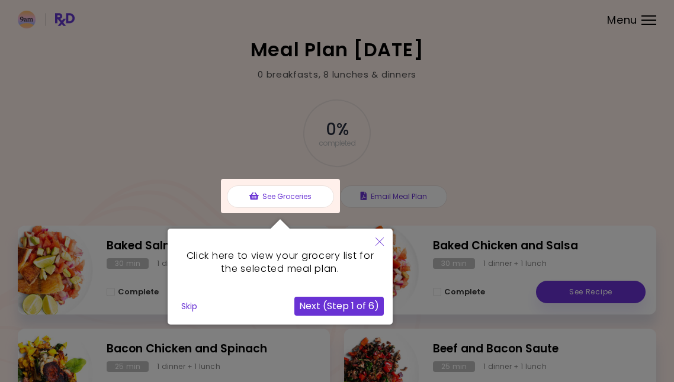
click at [327, 305] on button "Next (Step 1 of 6)" at bounding box center [339, 306] width 89 height 19
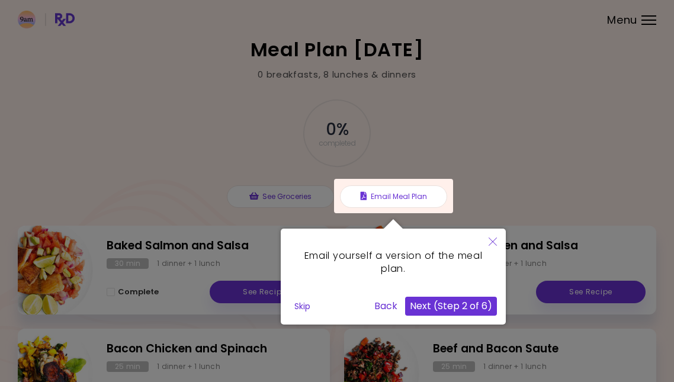
click at [431, 307] on button "Next (Step 2 of 6)" at bounding box center [451, 306] width 92 height 19
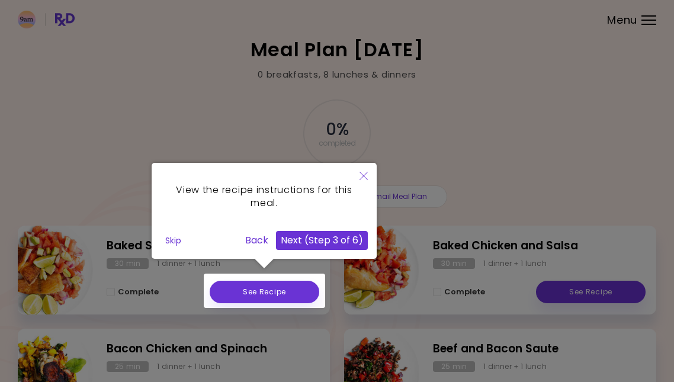
click at [340, 243] on button "Next (Step 3 of 6)" at bounding box center [322, 240] width 92 height 19
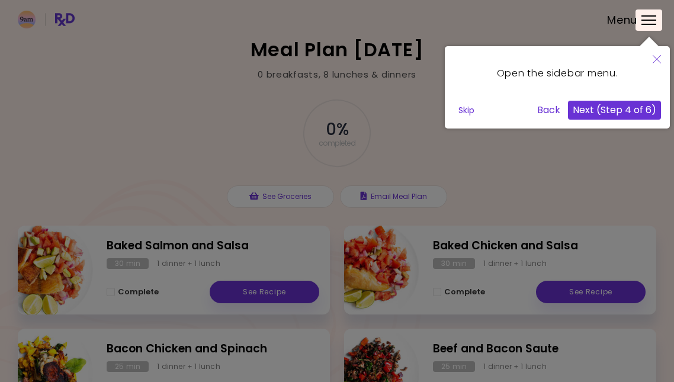
click at [605, 108] on button "Next (Step 4 of 6)" at bounding box center [614, 110] width 93 height 19
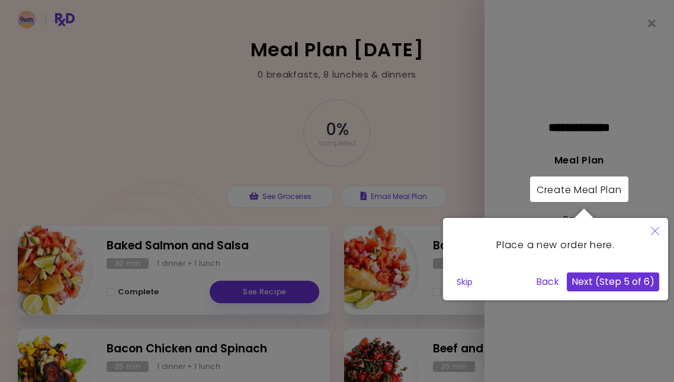
click at [607, 289] on button "Next (Step 5 of 6)" at bounding box center [613, 282] width 92 height 19
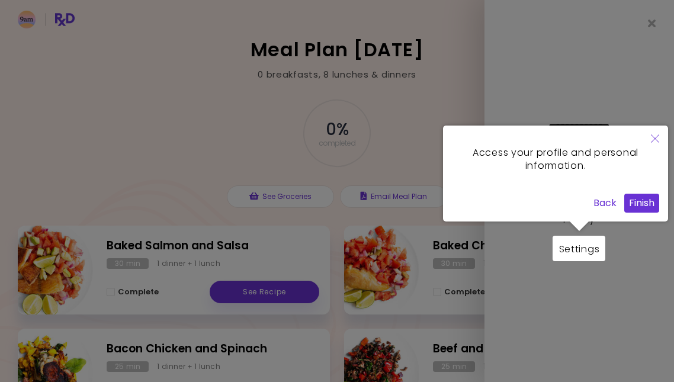
click at [642, 201] on button "Finish" at bounding box center [642, 203] width 35 height 19
